Goal: Book appointment/travel/reservation

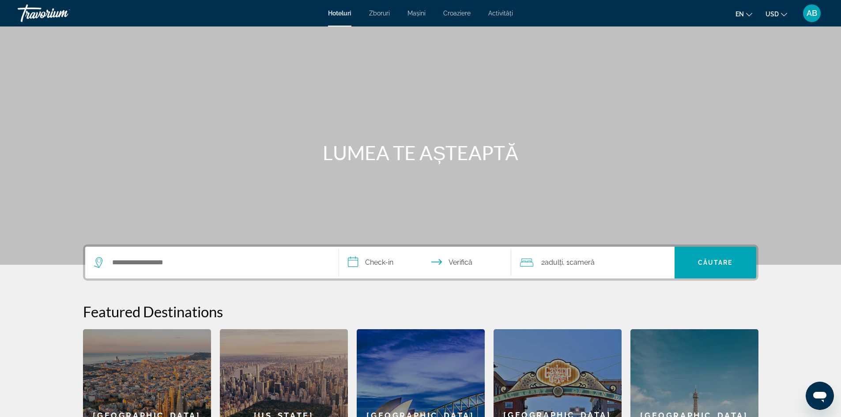
click at [453, 7] on div "Hoteluri Zboruri Mașini Croaziere Activități Hoteluri [GEOGRAPHIC_DATA] Mașini …" at bounding box center [420, 13] width 841 height 23
click at [458, 14] on font "Croaziere" at bounding box center [456, 13] width 27 height 7
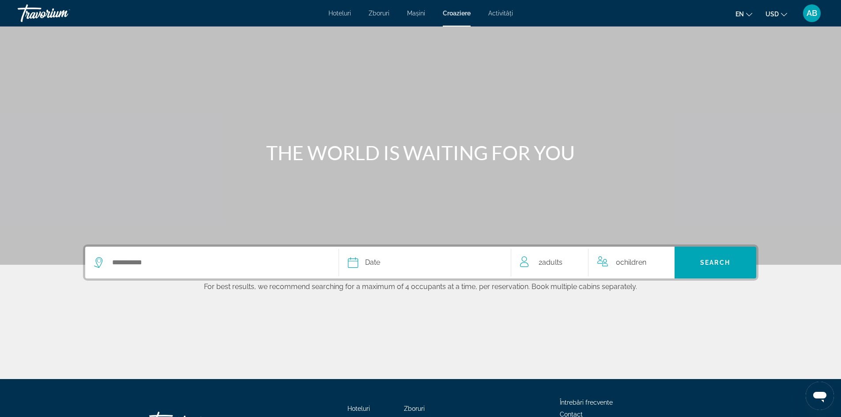
click at [229, 253] on div "Search widget" at bounding box center [212, 263] width 236 height 32
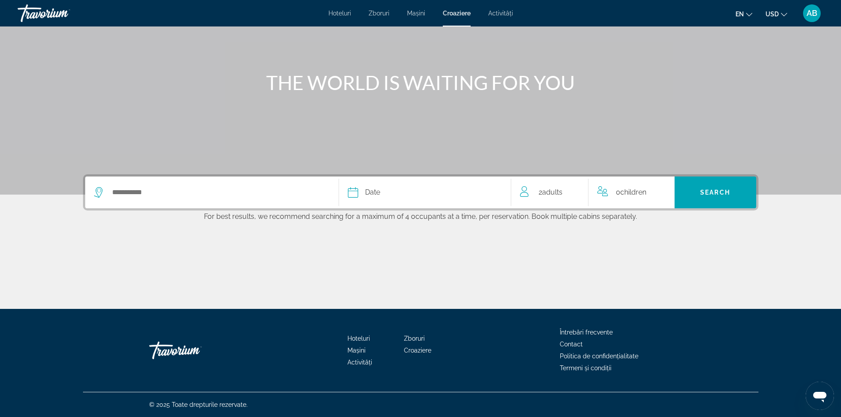
click at [298, 178] on div "Search widget" at bounding box center [212, 193] width 236 height 32
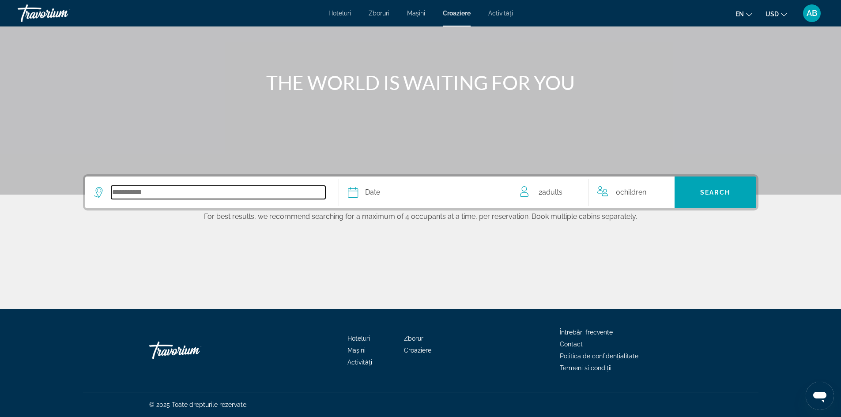
click at [286, 192] on input "Select cruise destination" at bounding box center [218, 192] width 214 height 13
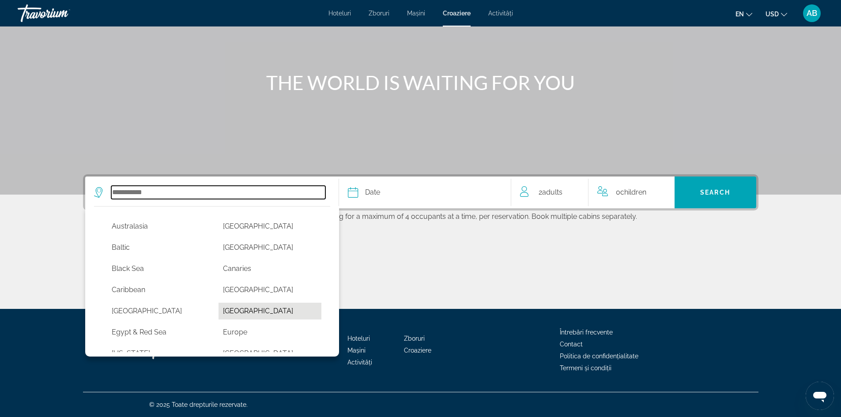
scroll to position [88, 0]
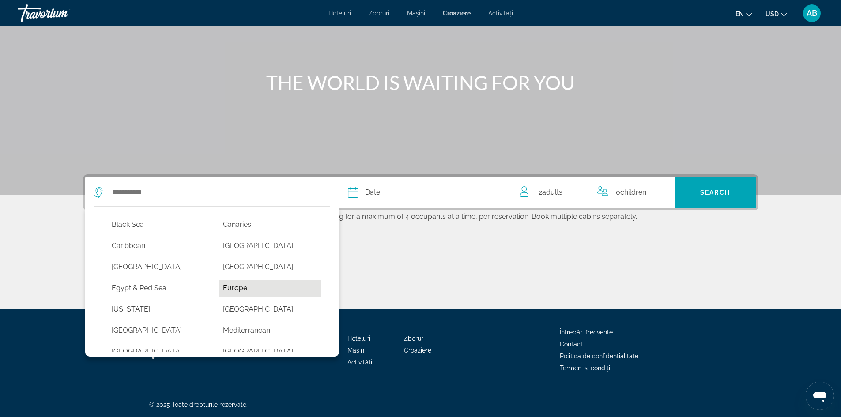
click at [225, 289] on button "Europe" at bounding box center [270, 288] width 103 height 17
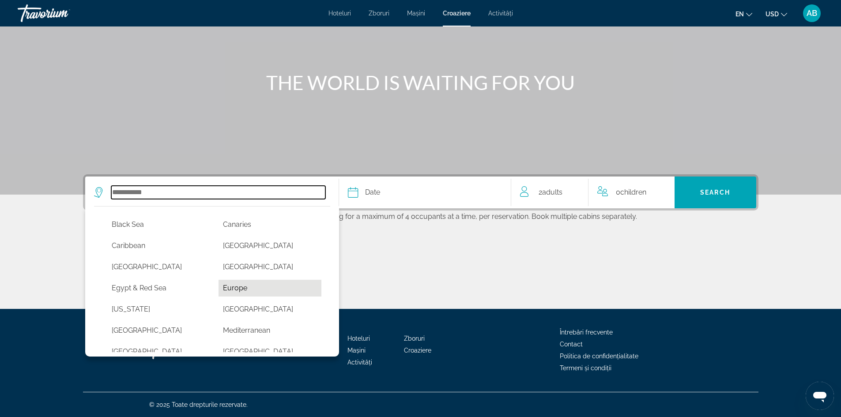
type input "******"
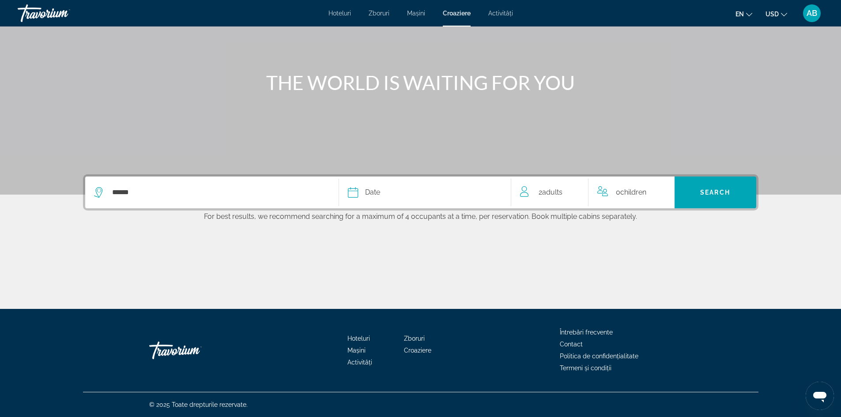
click at [384, 192] on div "Date" at bounding box center [425, 192] width 154 height 12
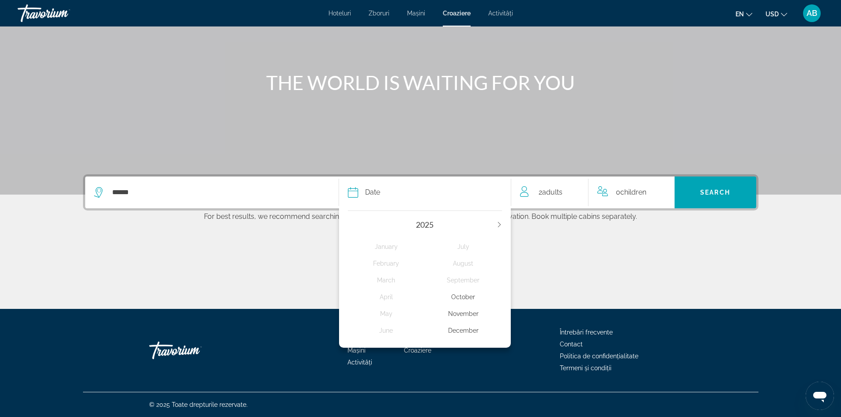
click at [465, 315] on div "November" at bounding box center [463, 314] width 77 height 16
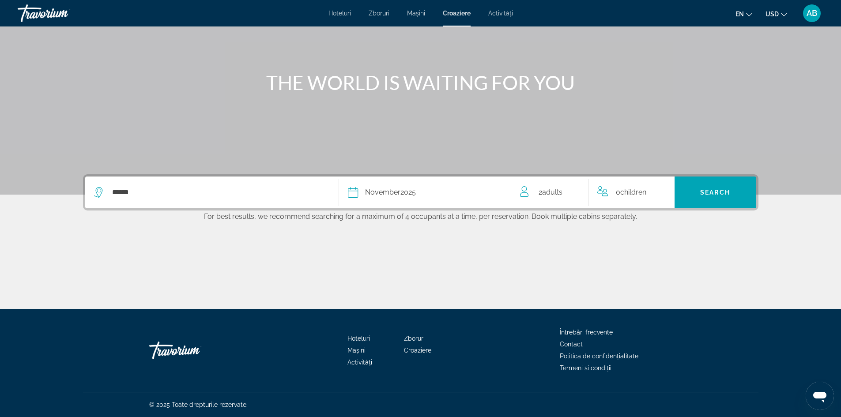
click at [714, 145] on div "Conținut principal" at bounding box center [420, 62] width 841 height 265
click at [699, 191] on span "Search" at bounding box center [716, 192] width 82 height 21
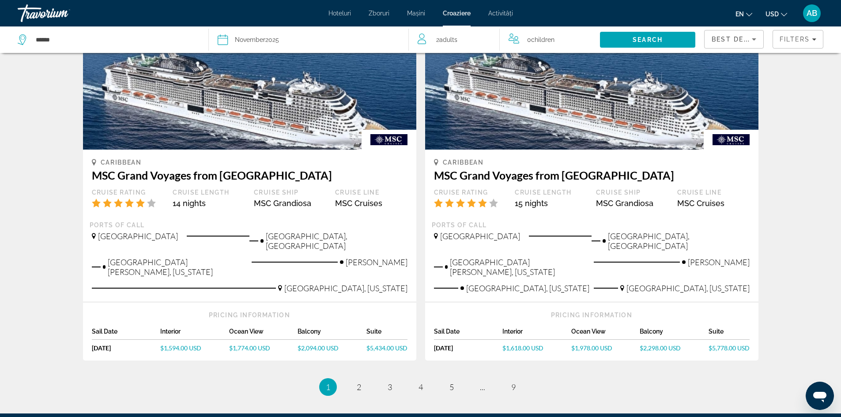
scroll to position [927, 0]
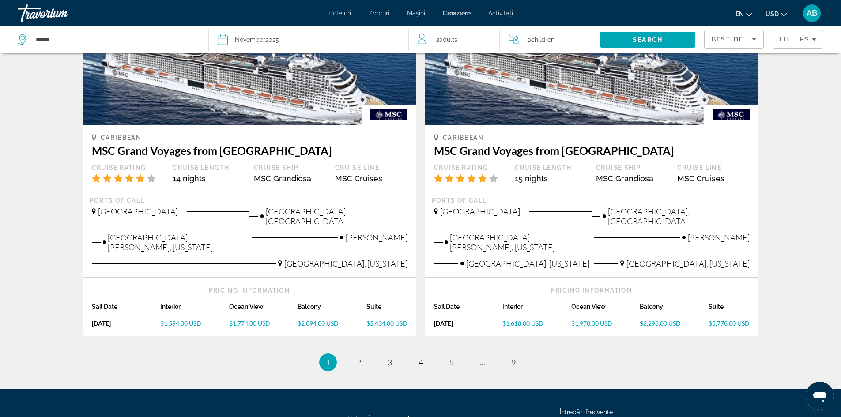
click at [179, 320] on span "$1,594.00 USD" at bounding box center [180, 324] width 41 height 8
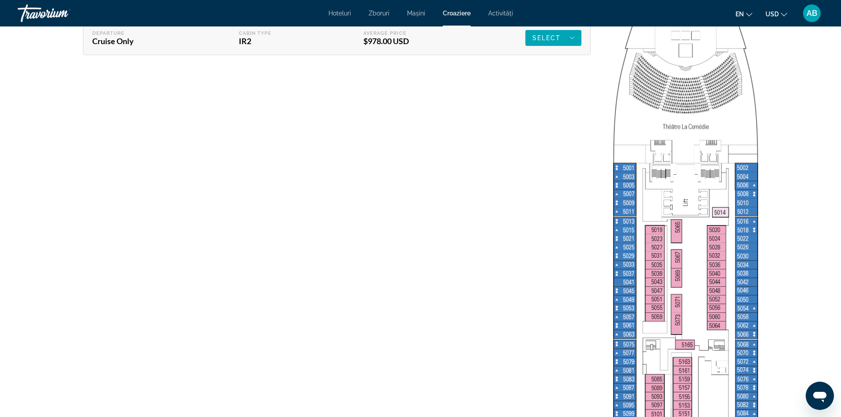
scroll to position [1313, 0]
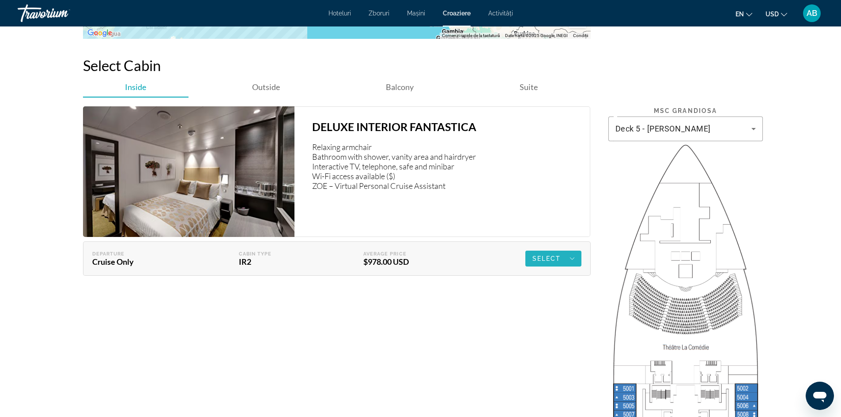
click at [570, 253] on icon "Conținut principal" at bounding box center [572, 258] width 4 height 11
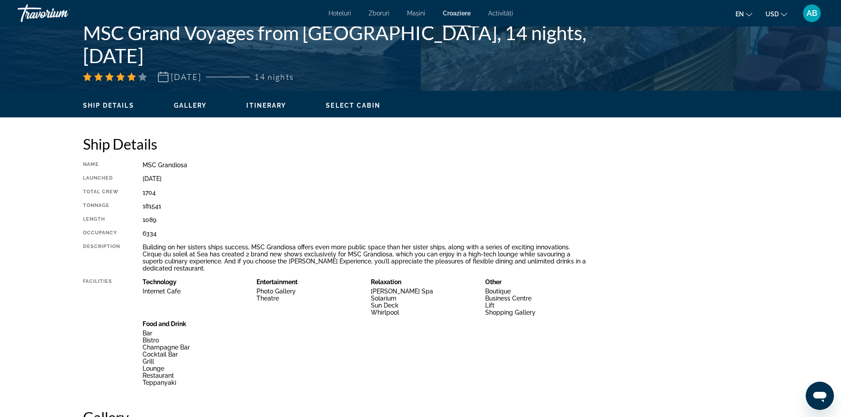
scroll to position [173, 0]
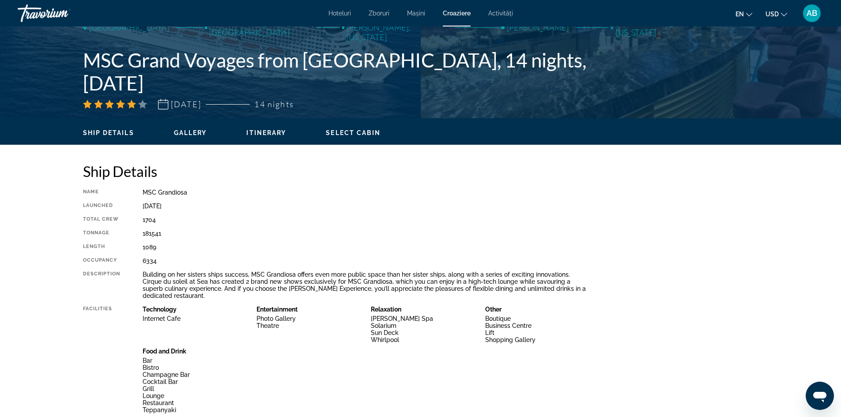
click at [280, 132] on span "Itinerary" at bounding box center [266, 132] width 40 height 7
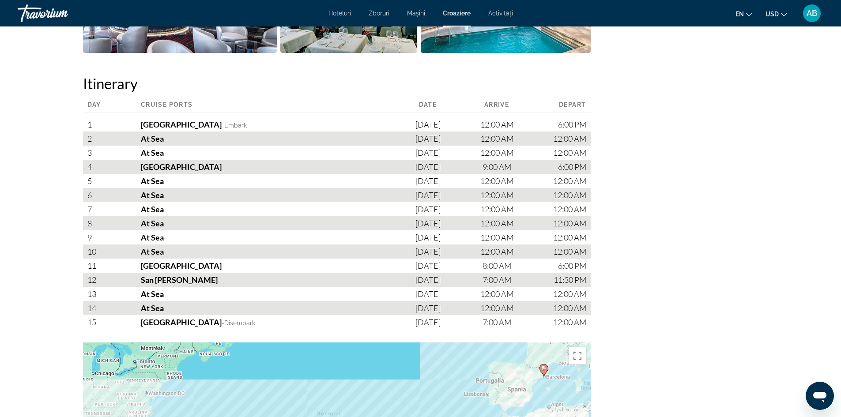
scroll to position [777, 0]
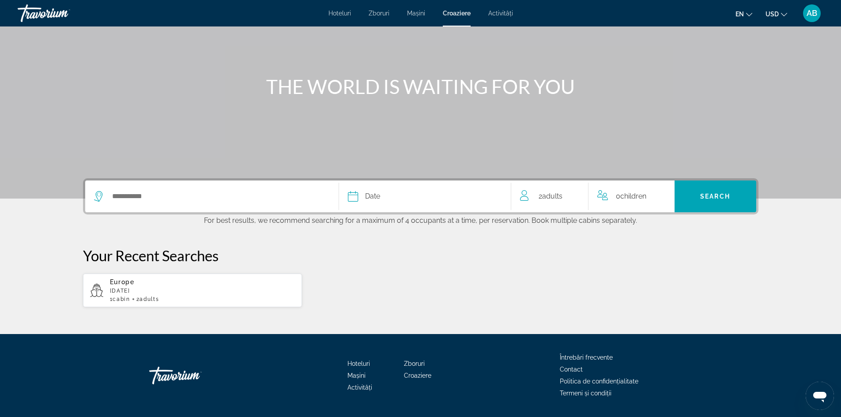
scroll to position [91, 0]
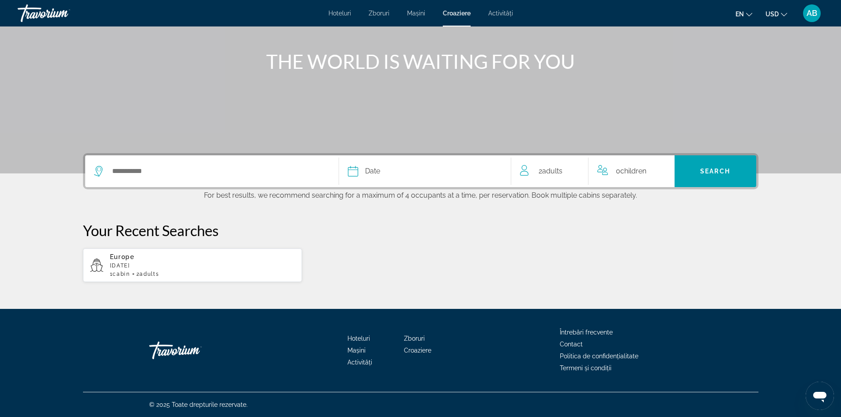
click at [171, 180] on div "Search widget" at bounding box center [212, 171] width 236 height 32
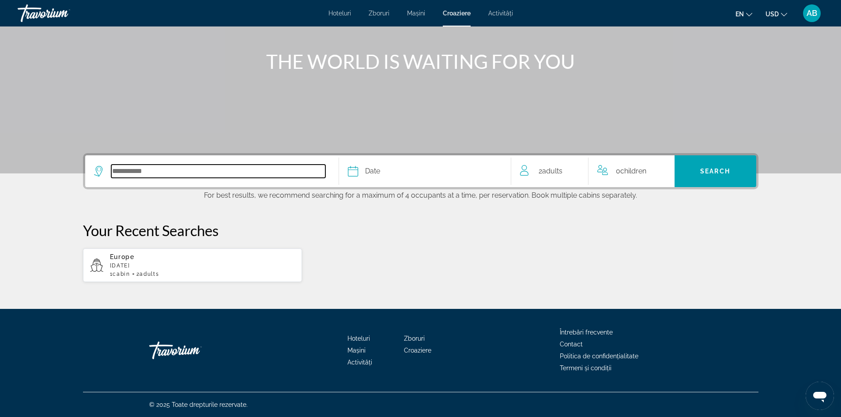
click at [175, 176] on input "Select cruise destination" at bounding box center [218, 171] width 214 height 13
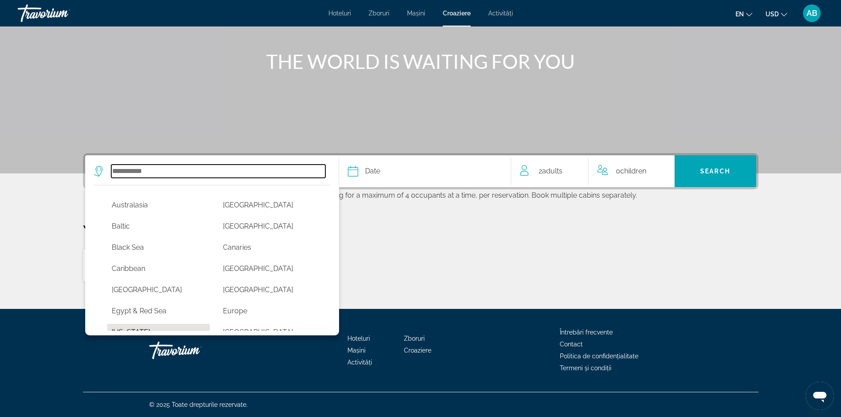
scroll to position [88, 0]
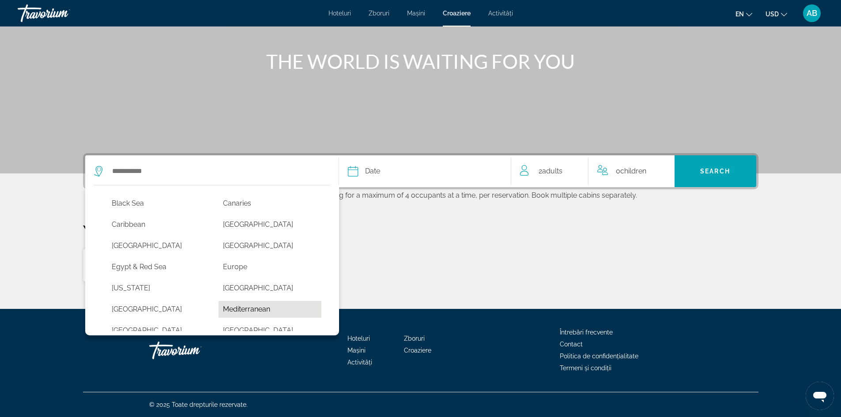
click at [271, 303] on button "Mediterranean" at bounding box center [270, 309] width 103 height 17
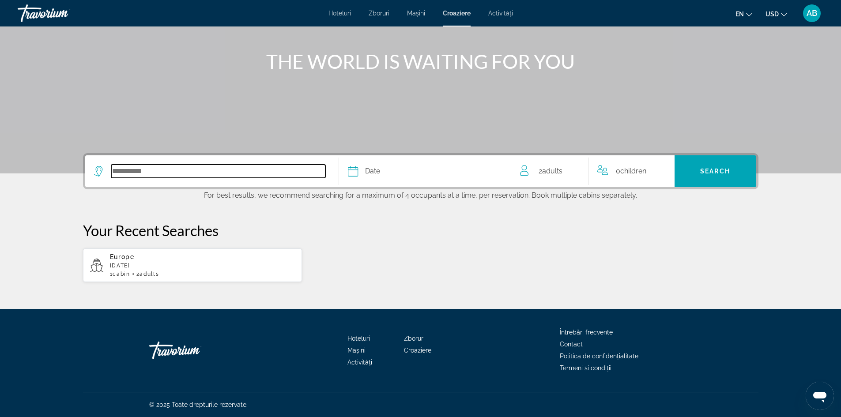
type input "**********"
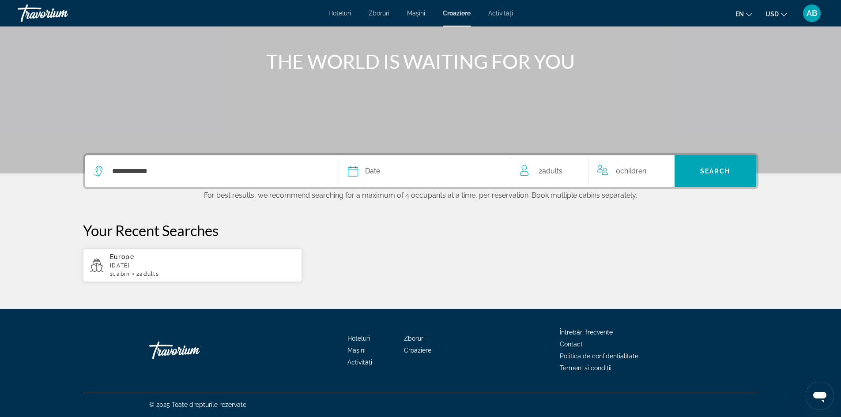
click at [375, 173] on span "Date" at bounding box center [372, 171] width 15 height 12
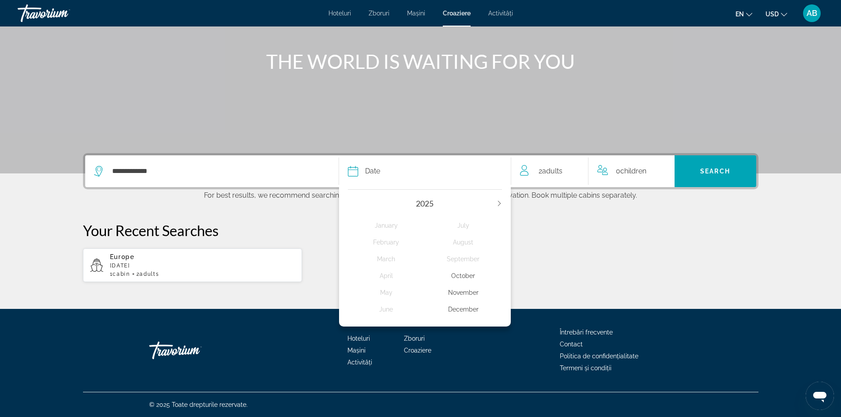
click at [494, 204] on div "2025" at bounding box center [425, 204] width 154 height 10
click at [498, 202] on icon "Next year" at bounding box center [499, 203] width 5 height 5
click at [393, 291] on div "May" at bounding box center [386, 293] width 77 height 16
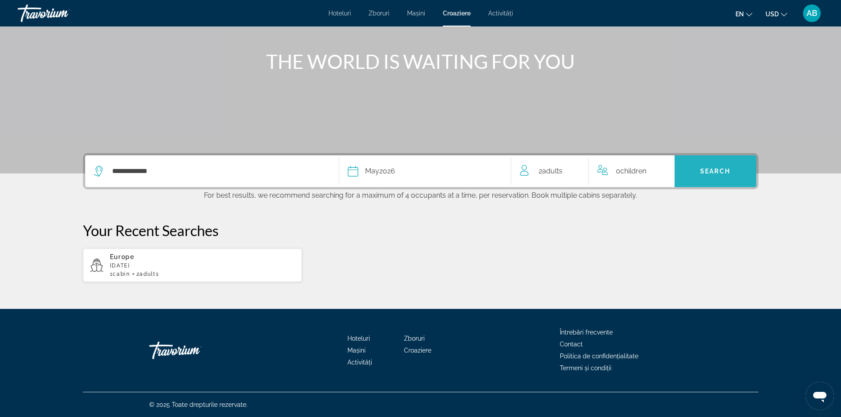
click at [716, 174] on span "Search" at bounding box center [715, 171] width 30 height 7
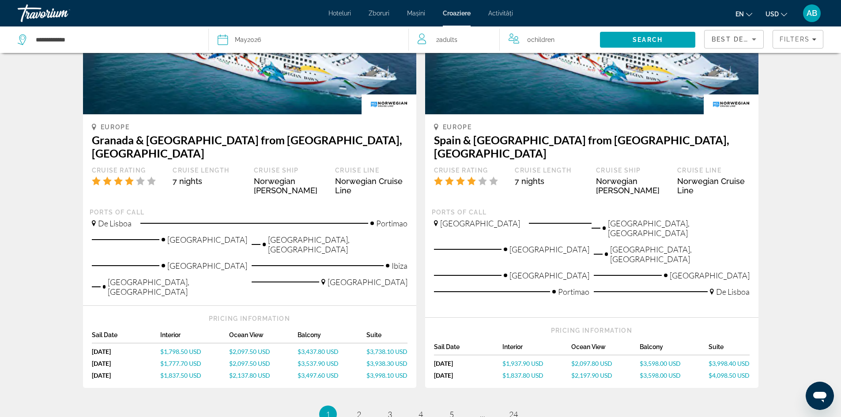
scroll to position [927, 0]
